Goal: Check status: Check status

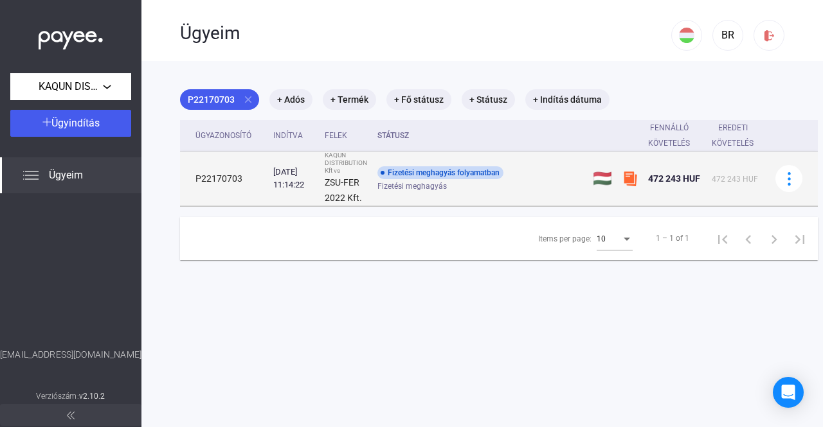
click at [490, 175] on div "Fizetési meghagyás folyamatban" at bounding box center [440, 172] width 126 height 13
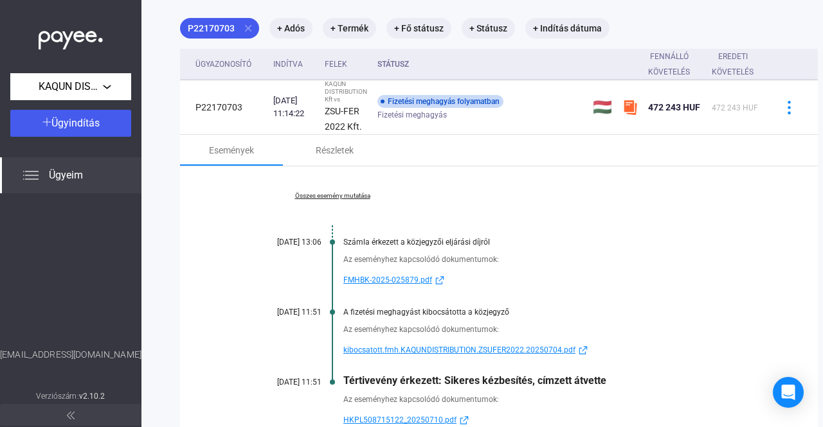
scroll to position [129, 0]
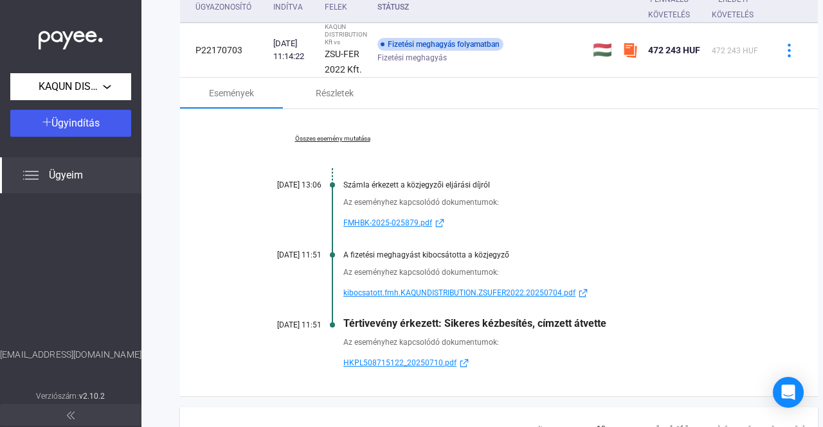
click at [459, 361] on img at bounding box center [463, 364] width 15 height 10
click at [790, 387] on icon "Open Intercom Messenger" at bounding box center [787, 392] width 15 height 17
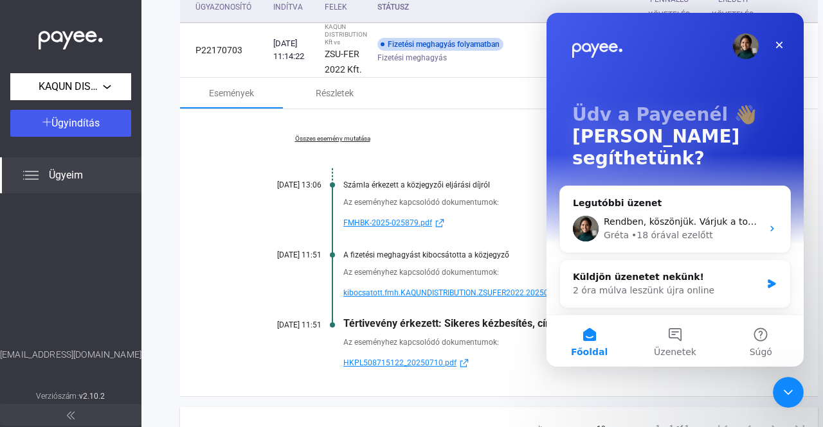
scroll to position [0, 0]
click at [679, 217] on span "Rendben, köszönjük. Várjuk a további tájékoztatást." at bounding box center [719, 222] width 233 height 10
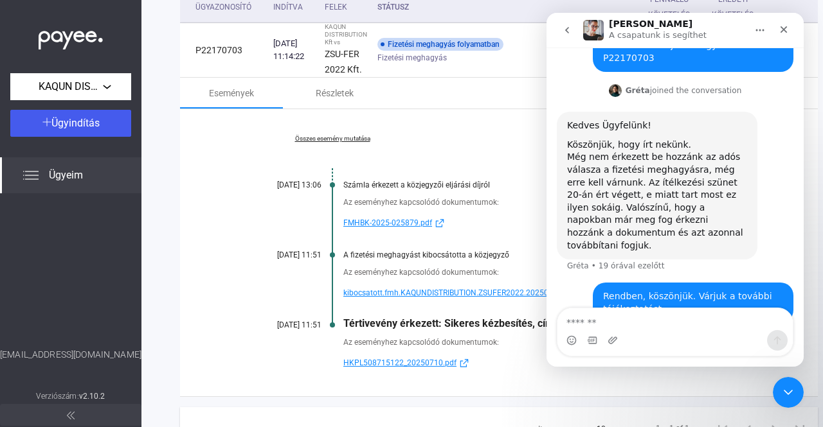
scroll to position [98, 0]
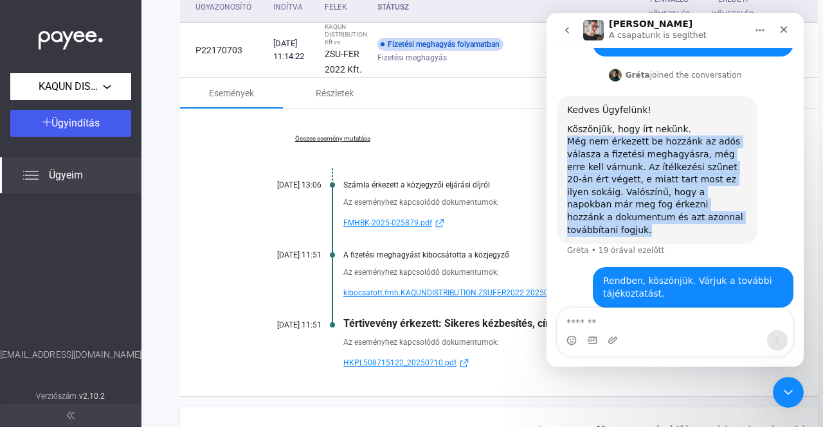
drag, startPoint x: 572, startPoint y: 141, endPoint x: 731, endPoint y: 214, distance: 175.4
click at [731, 214] on div "Még nem érkezett be hozzánk az adós válasza a fizetési meghagyásra, még erre ke…" at bounding box center [657, 186] width 180 height 101
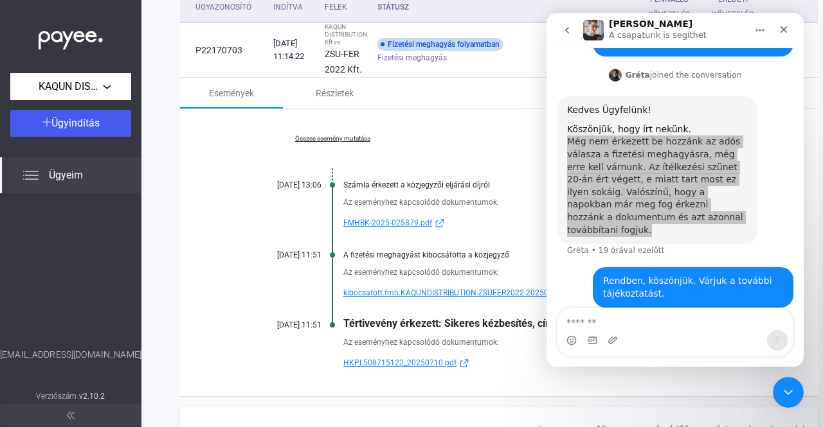
click at [227, 372] on div "Összes esemény mutatása [DATE] 13:06 Számla érkezett a közjegyzői eljárási díjr…" at bounding box center [498, 252] width 637 height 287
drag, startPoint x: 193, startPoint y: 150, endPoint x: 189, endPoint y: 120, distance: 29.9
click at [195, 151] on div "Összes esemény mutatása [DATE] 13:06 Számla érkezett a közjegyzői eljárási díjr…" at bounding box center [498, 252] width 637 height 287
